Goal: Information Seeking & Learning: Learn about a topic

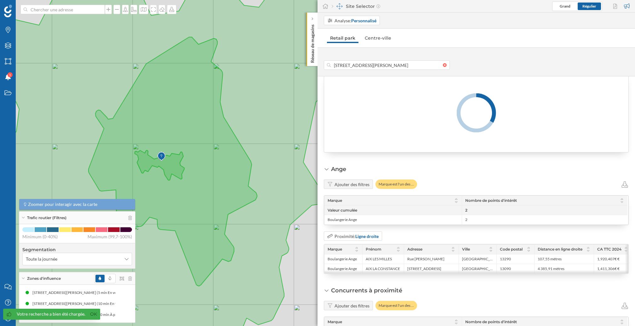
scroll to position [47, 0]
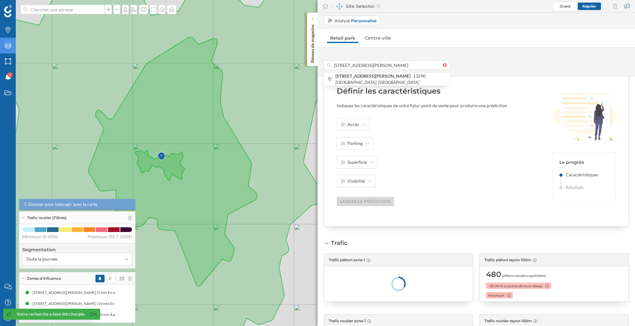
click at [5, 45] on icon at bounding box center [8, 45] width 6 height 6
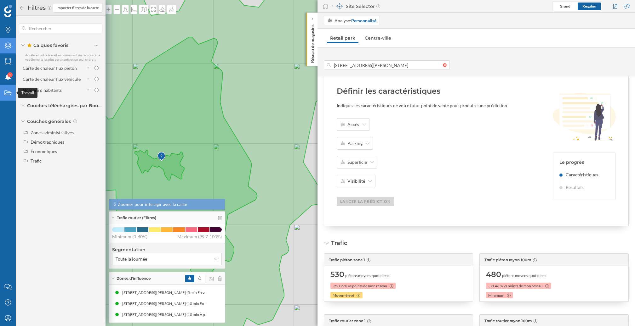
click at [7, 98] on div "Travail" at bounding box center [8, 93] width 16 height 16
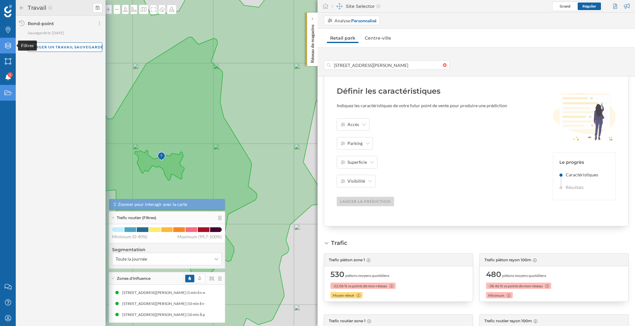
click at [8, 51] on div "Filtres" at bounding box center [8, 46] width 16 height 16
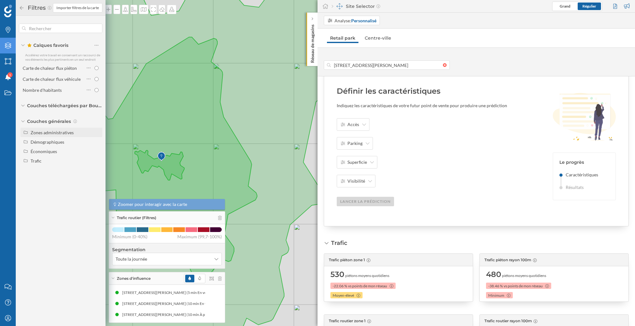
click at [55, 133] on div "Zones administratives" at bounding box center [52, 132] width 43 height 5
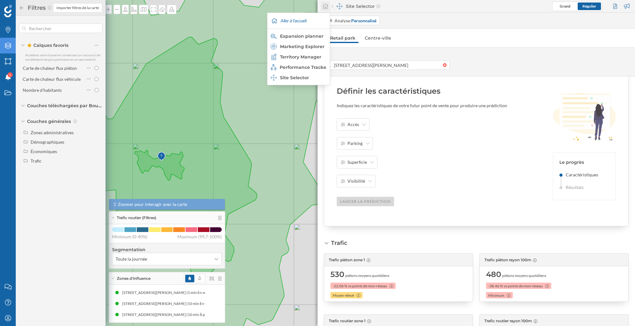
click at [326, 6] on icon at bounding box center [325, 6] width 6 height 6
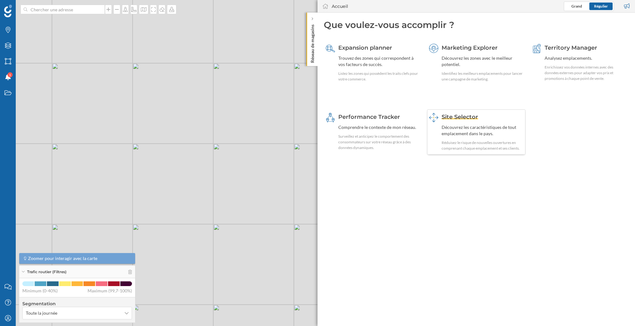
click at [479, 123] on div "Site Selector Découvrez les caractéristiques de tout emplacement dans le pays. …" at bounding box center [482, 132] width 82 height 38
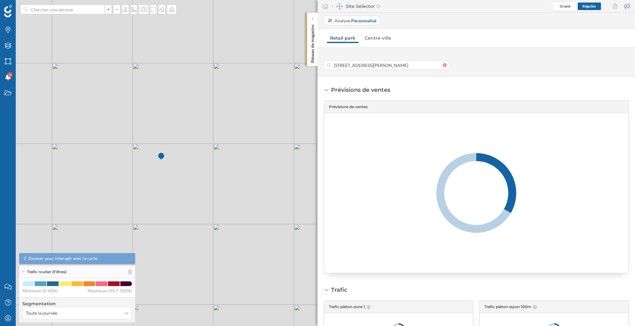
scroll to position [0, 3]
click at [366, 20] on strong "Personnalisé" at bounding box center [363, 20] width 25 height 5
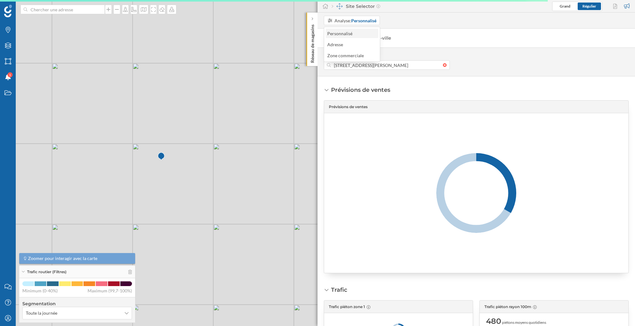
click at [358, 34] on div "Personnalisé" at bounding box center [351, 33] width 49 height 7
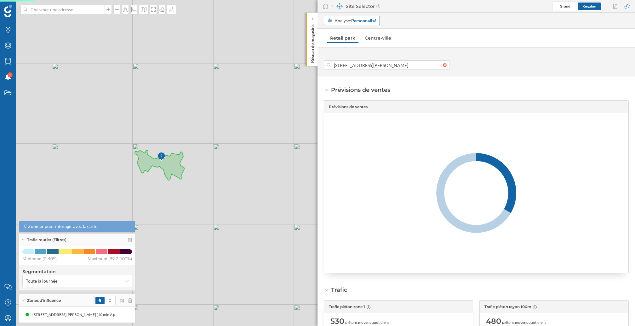
click at [359, 20] on strong "Personnalisé" at bounding box center [363, 20] width 25 height 5
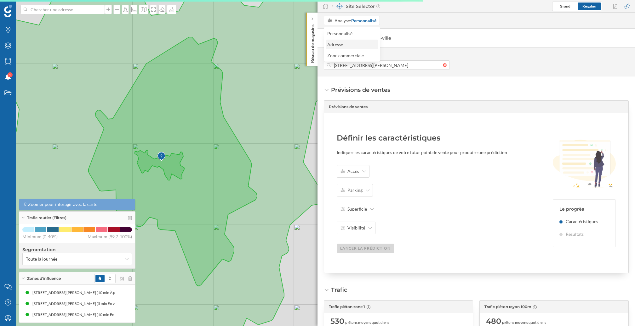
click at [359, 48] on div "Adresse" at bounding box center [351, 44] width 53 height 9
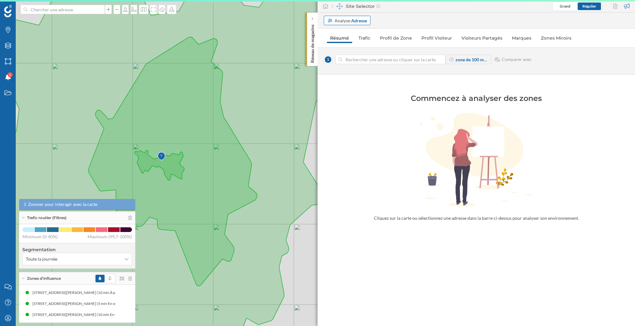
click at [365, 21] on strong "Adresse" at bounding box center [359, 20] width 16 height 5
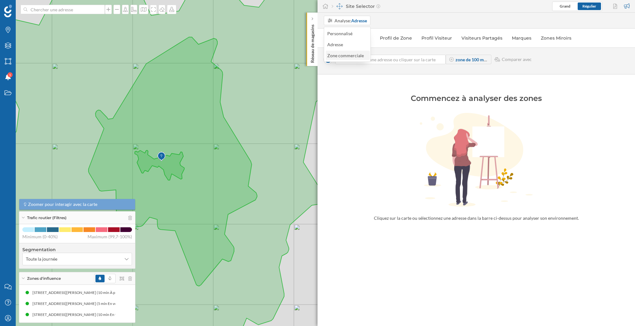
click at [357, 57] on div "Zone commerciale" at bounding box center [345, 55] width 37 height 5
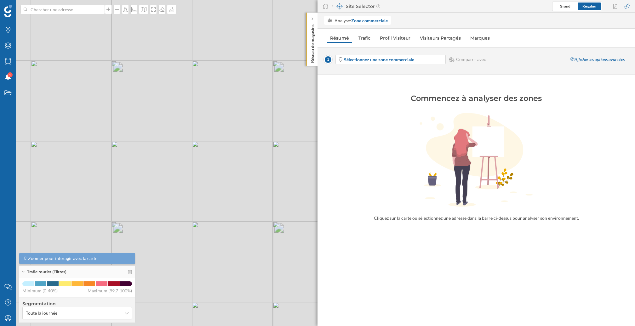
drag, startPoint x: 272, startPoint y: 94, endPoint x: 237, endPoint y: 149, distance: 65.1
click at [237, 149] on div "© Mapbox © OpenStreetMap Improve this map" at bounding box center [317, 163] width 635 height 326
drag, startPoint x: 211, startPoint y: 99, endPoint x: 211, endPoint y: 131, distance: 32.7
click at [211, 131] on div "© Mapbox © OpenStreetMap Improve this map" at bounding box center [317, 163] width 635 height 326
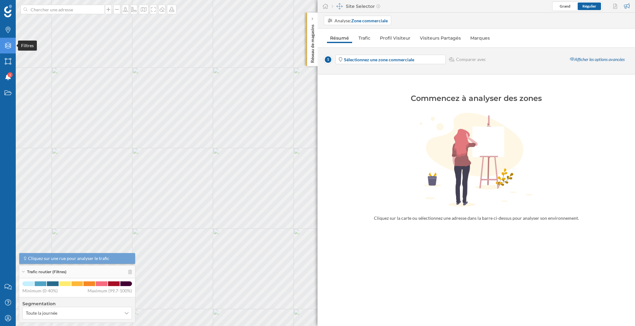
click at [10, 50] on div "Filtres" at bounding box center [8, 46] width 16 height 16
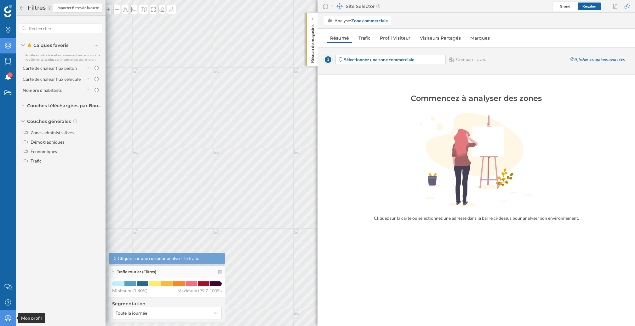
click at [8, 320] on icon "Mon profil" at bounding box center [8, 318] width 8 height 6
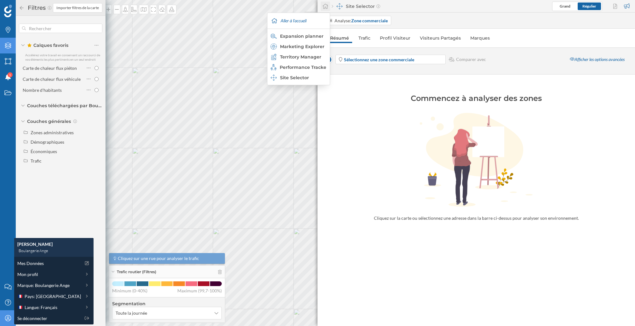
click at [325, 7] on icon at bounding box center [325, 6] width 6 height 6
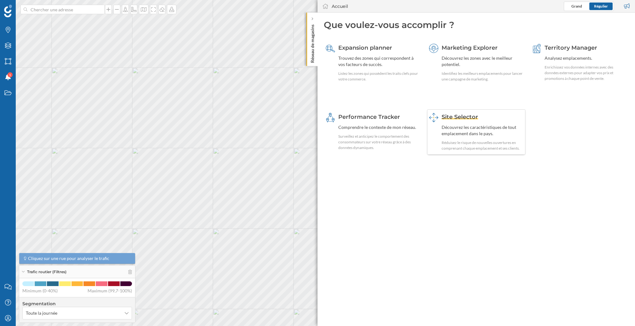
click at [430, 121] on img at bounding box center [433, 117] width 9 height 9
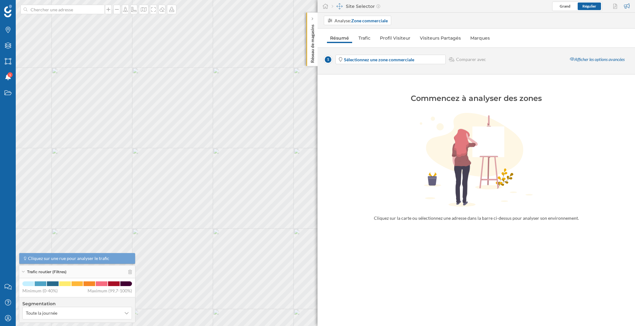
click at [361, 29] on div "Analyse: Zone commerciale Résumé Trafic Profil Visiteur Visiteurs Partagés Marq…" at bounding box center [475, 170] width 317 height 314
click at [364, 16] on div "Analyse: Zone commerciale" at bounding box center [357, 20] width 67 height 9
click at [360, 46] on div "Adresse" at bounding box center [357, 44] width 60 height 7
click at [353, 14] on div "Analyse: Adresse" at bounding box center [475, 21] width 317 height 16
click at [353, 21] on strong "Adresse" at bounding box center [359, 20] width 16 height 5
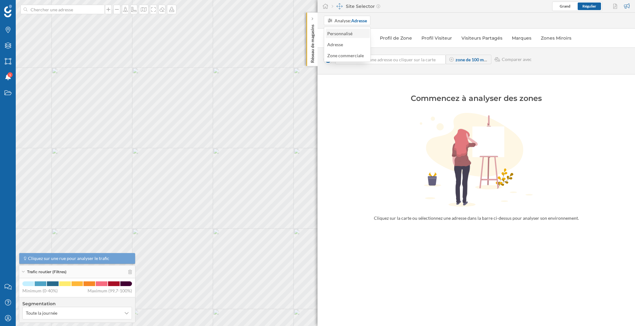
click at [353, 31] on div "Personnalisé" at bounding box center [341, 33] width 28 height 7
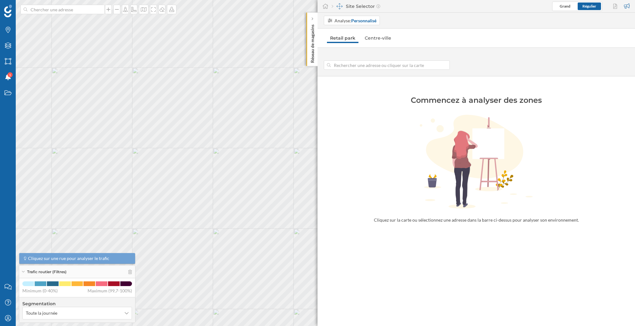
click at [361, 63] on input at bounding box center [387, 64] width 112 height 9
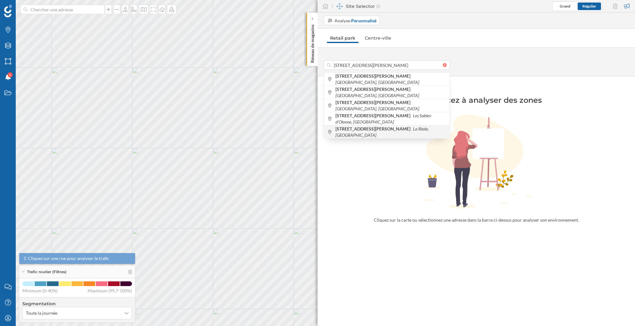
click at [379, 130] on b "[STREET_ADDRESS][PERSON_NAME]" at bounding box center [373, 128] width 76 height 5
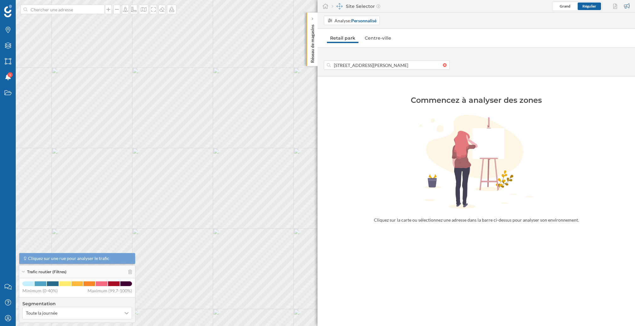
type input "[STREET_ADDRESS][PERSON_NAME]"
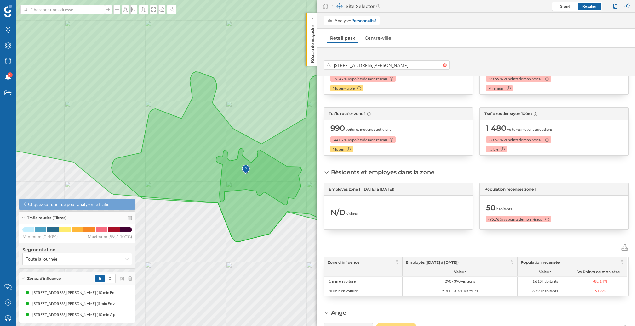
scroll to position [252, 0]
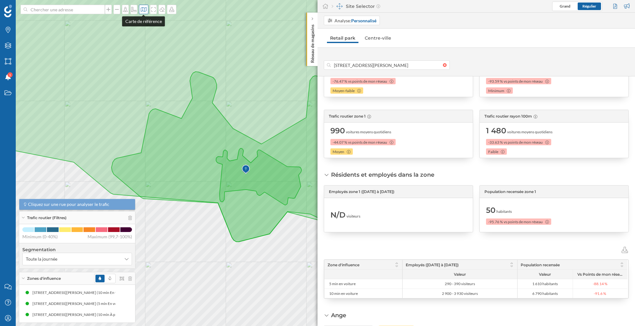
click at [144, 10] on icon at bounding box center [144, 9] width 6 height 4
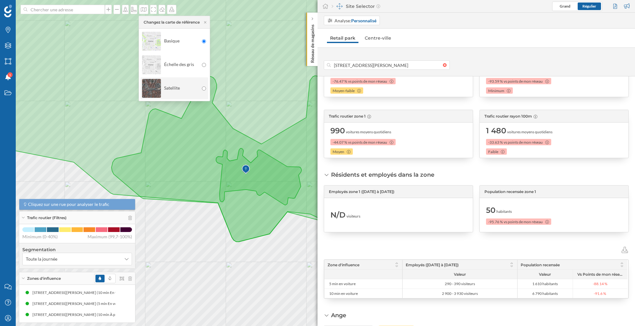
click at [187, 94] on div "Satellite" at bounding box center [170, 88] width 57 height 22
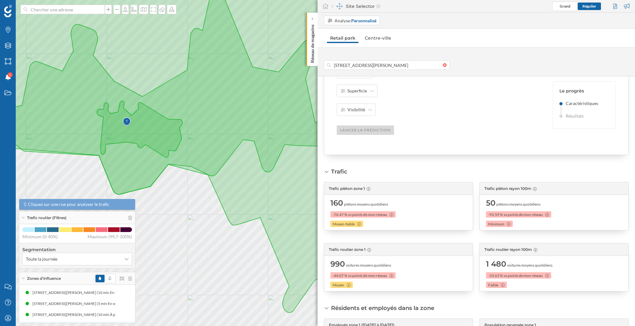
scroll to position [120, 0]
